Goal: Task Accomplishment & Management: Use online tool/utility

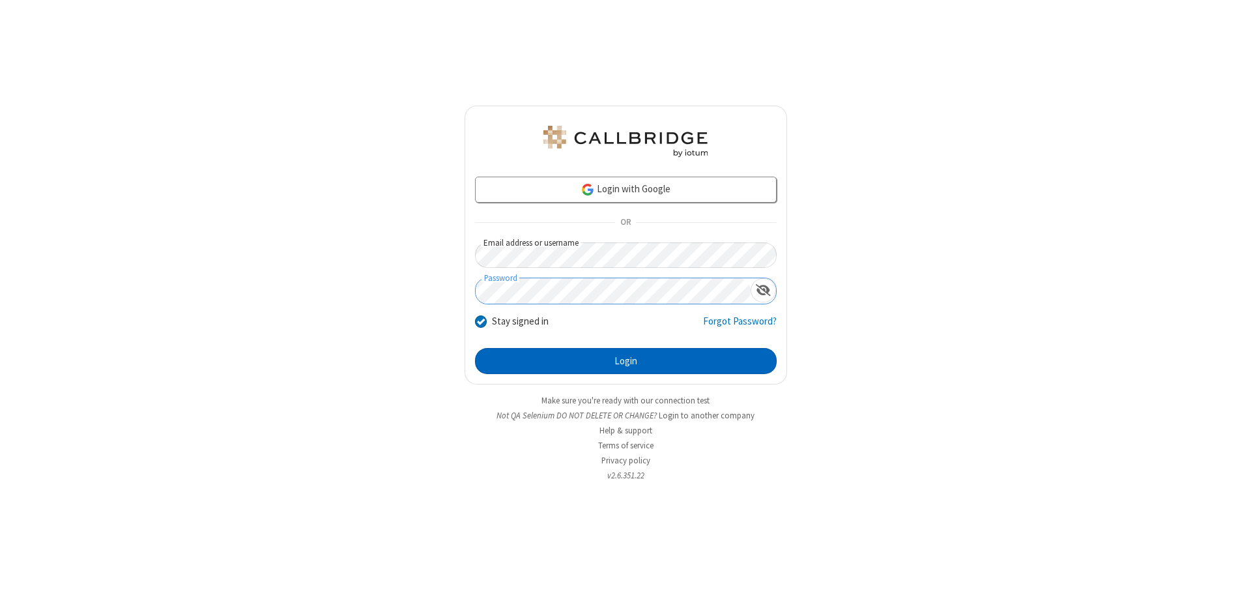
click at [625, 361] on button "Login" at bounding box center [626, 361] width 302 height 26
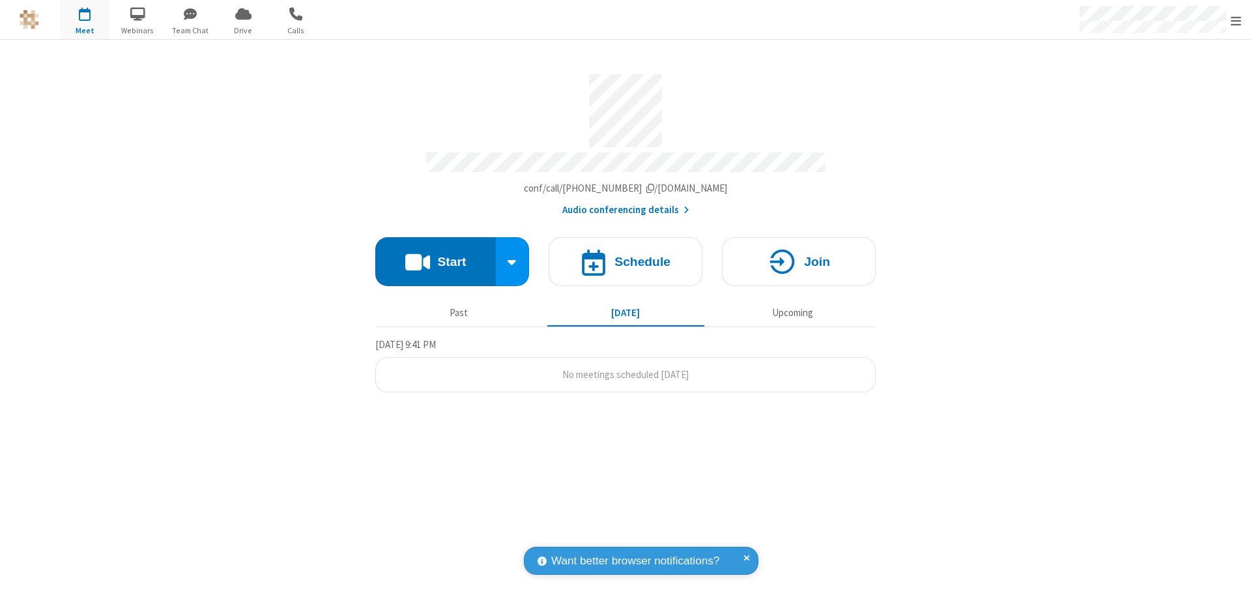
click at [1236, 20] on span "Open menu" at bounding box center [1236, 20] width 10 height 13
click at [243, 30] on span "Drive" at bounding box center [243, 31] width 49 height 12
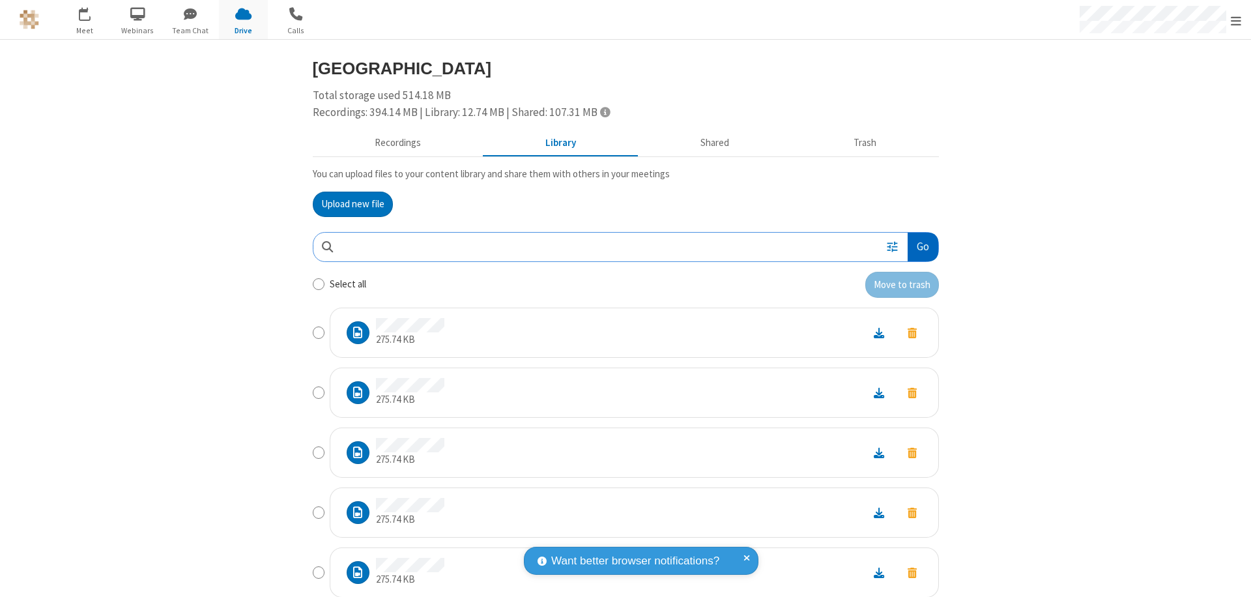
click at [917, 246] on button "Go" at bounding box center [923, 247] width 30 height 29
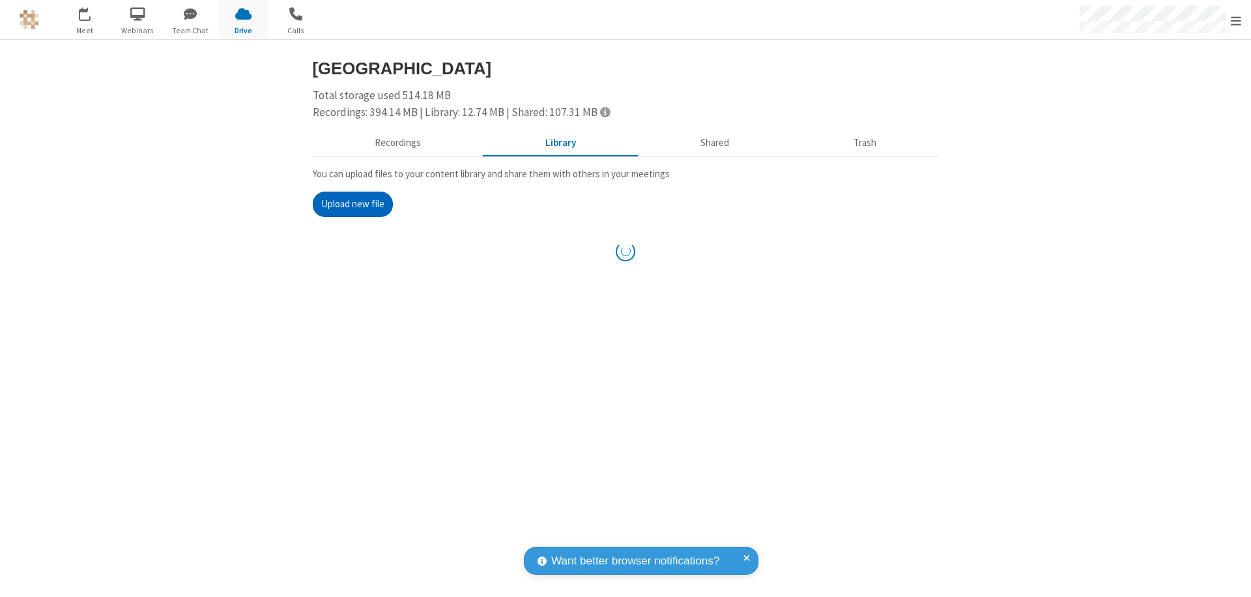
click at [352, 204] on button "Upload new file" at bounding box center [353, 205] width 80 height 26
